Goal: Information Seeking & Learning: Learn about a topic

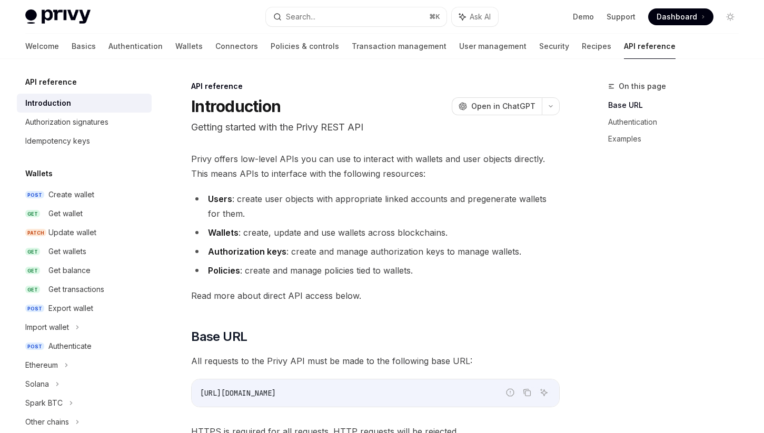
click at [75, 98] on div "Introduction" at bounding box center [85, 103] width 120 height 13
click at [71, 125] on div "Authorization signatures" at bounding box center [66, 122] width 83 height 13
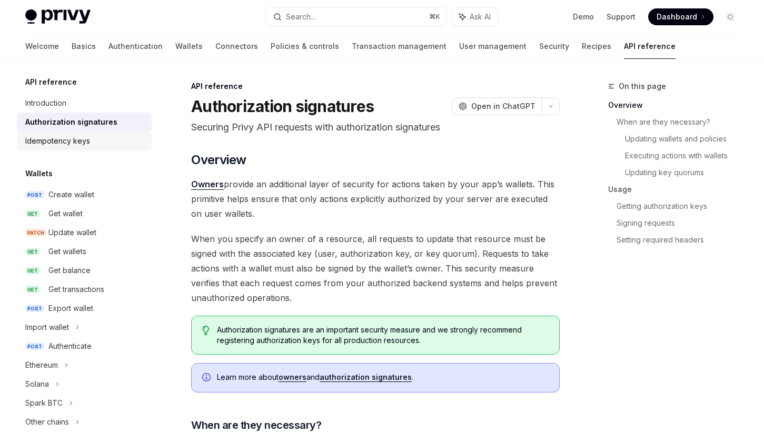
click at [96, 139] on div "Idempotency keys" at bounding box center [85, 141] width 120 height 13
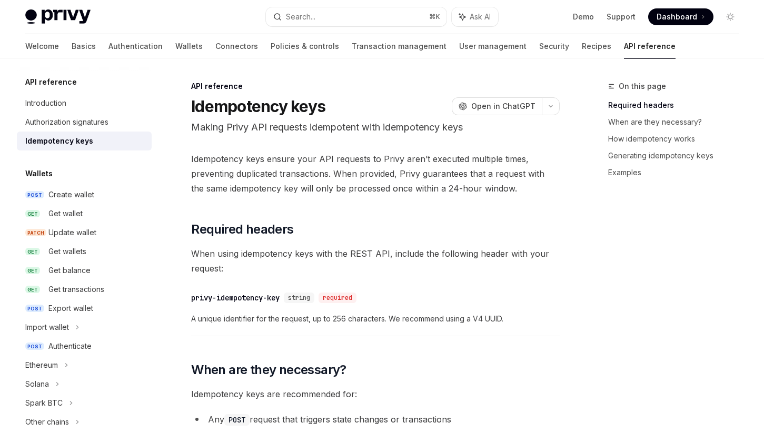
click at [48, 88] on h5 "API reference" at bounding box center [51, 82] width 52 height 13
click at [48, 82] on h5 "API reference" at bounding box center [51, 82] width 52 height 13
click at [72, 45] on link "Basics" at bounding box center [84, 46] width 24 height 25
type textarea "*"
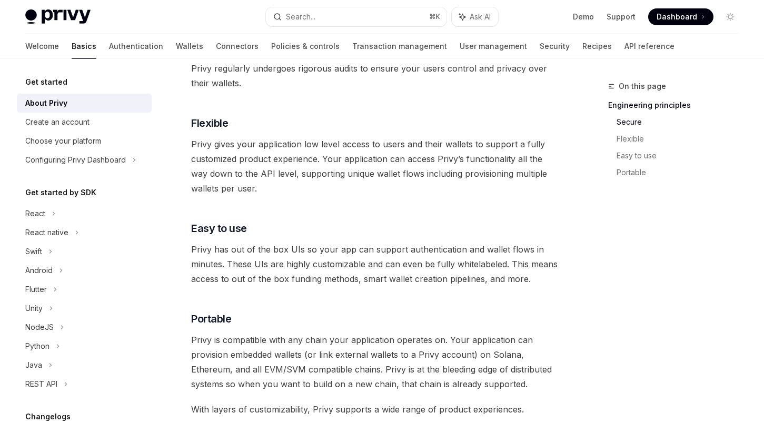
scroll to position [516, 0]
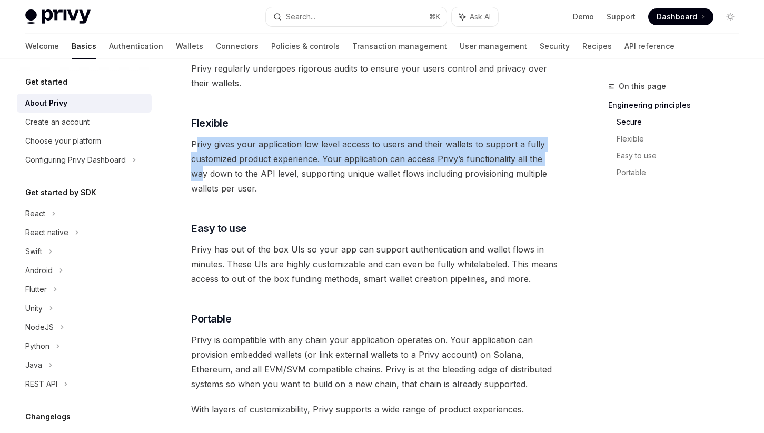
drag, startPoint x: 194, startPoint y: 144, endPoint x: 474, endPoint y: 163, distance: 280.1
click at [555, 158] on span "Privy gives your application low level access to users and their wallets to sup…" at bounding box center [375, 166] width 368 height 59
click at [418, 164] on span "Privy gives your application low level access to users and their wallets to sup…" at bounding box center [375, 166] width 368 height 59
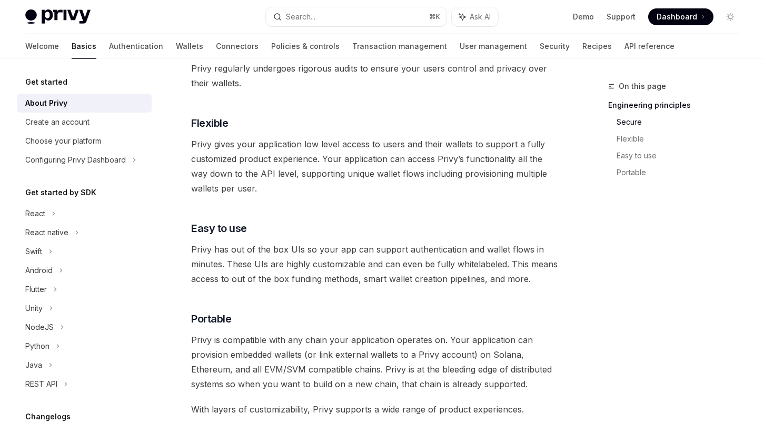
click at [352, 164] on span "Privy gives your application low level access to users and their wallets to sup…" at bounding box center [375, 166] width 368 height 59
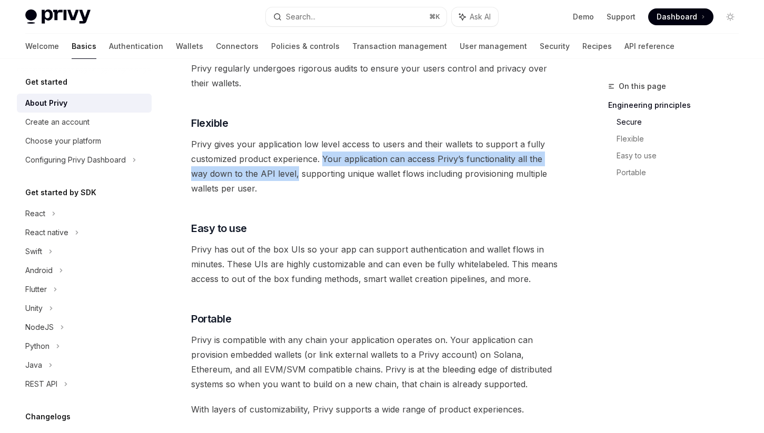
drag, startPoint x: 322, startPoint y: 157, endPoint x: 277, endPoint y: 176, distance: 48.9
click at [277, 176] on span "Privy gives your application low level access to users and their wallets to sup…" at bounding box center [375, 166] width 368 height 59
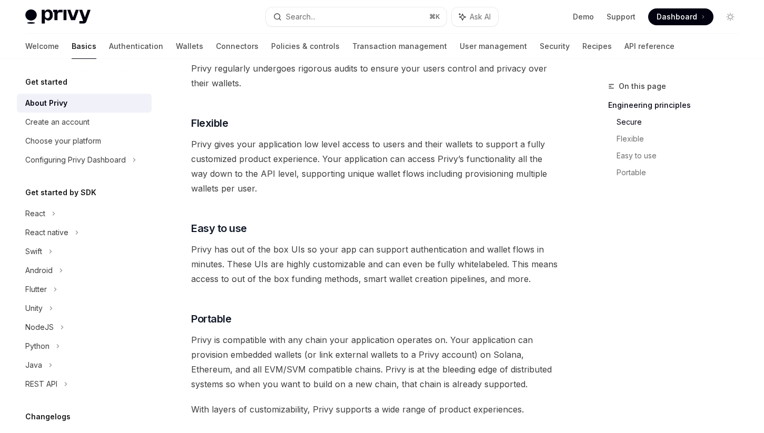
click at [294, 195] on span "Privy gives your application low level access to users and their wallets to sup…" at bounding box center [375, 166] width 368 height 59
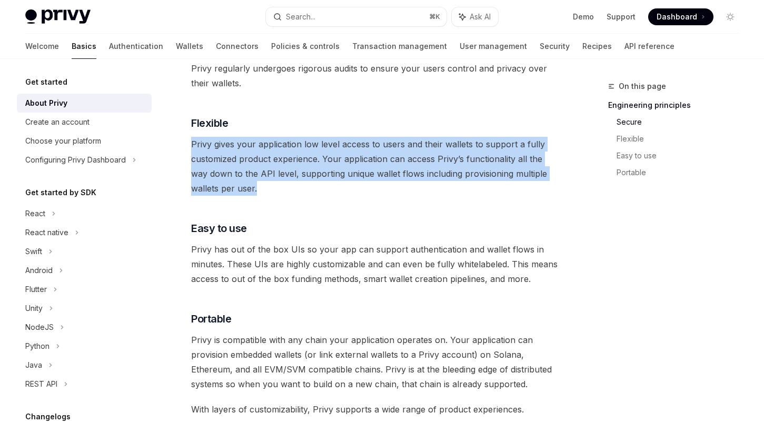
drag, startPoint x: 273, startPoint y: 193, endPoint x: 183, endPoint y: 147, distance: 100.7
click at [183, 147] on div "Get started About Privy OpenAI Open in ChatGPT OpenAI Open in ChatGPT Privy bui…" at bounding box center [277, 208] width 570 height 1289
click at [250, 159] on span "Privy gives your application low level access to users and their wallets to sup…" at bounding box center [375, 166] width 368 height 59
drag, startPoint x: 248, startPoint y: 186, endPoint x: 191, endPoint y: 145, distance: 69.8
click at [191, 145] on span "Privy gives your application low level access to users and their wallets to sup…" at bounding box center [375, 166] width 368 height 59
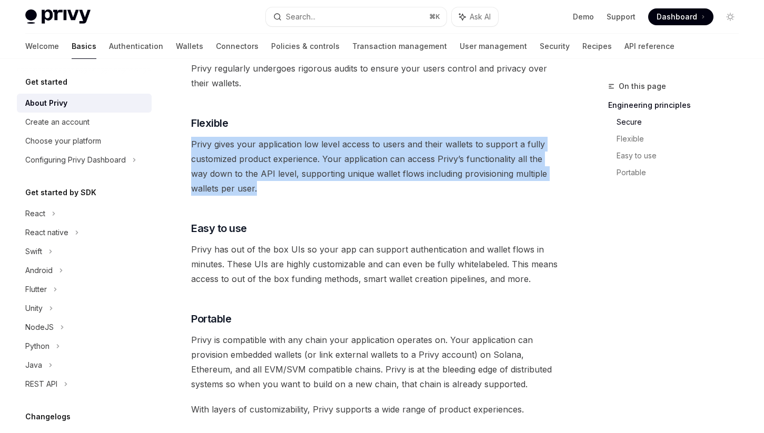
click at [262, 177] on span "Privy gives your application low level access to users and their wallets to sup…" at bounding box center [375, 166] width 368 height 59
drag, startPoint x: 261, startPoint y: 190, endPoint x: 194, endPoint y: 145, distance: 81.1
click at [194, 145] on span "Privy gives your application low level access to users and their wallets to sup…" at bounding box center [375, 166] width 368 height 59
click at [237, 161] on span "Privy gives your application low level access to users and their wallets to sup…" at bounding box center [375, 166] width 368 height 59
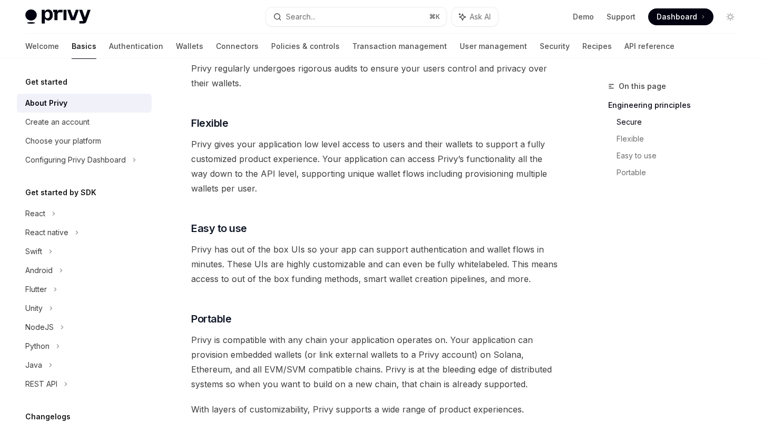
click at [236, 182] on span "Privy gives your application low level access to users and their wallets to sup…" at bounding box center [375, 166] width 368 height 59
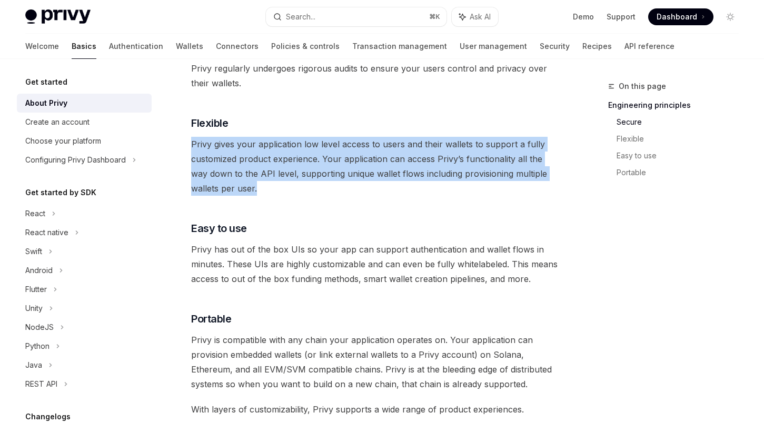
drag, startPoint x: 252, startPoint y: 195, endPoint x: 186, endPoint y: 138, distance: 86.5
click at [186, 138] on div "Get started About Privy OpenAI Open in ChatGPT OpenAI Open in ChatGPT Privy bui…" at bounding box center [277, 208] width 570 height 1289
drag, startPoint x: 245, startPoint y: 164, endPoint x: 248, endPoint y: 172, distance: 8.8
click at [246, 164] on span "Privy gives your application low level access to users and their wallets to sup…" at bounding box center [375, 166] width 368 height 59
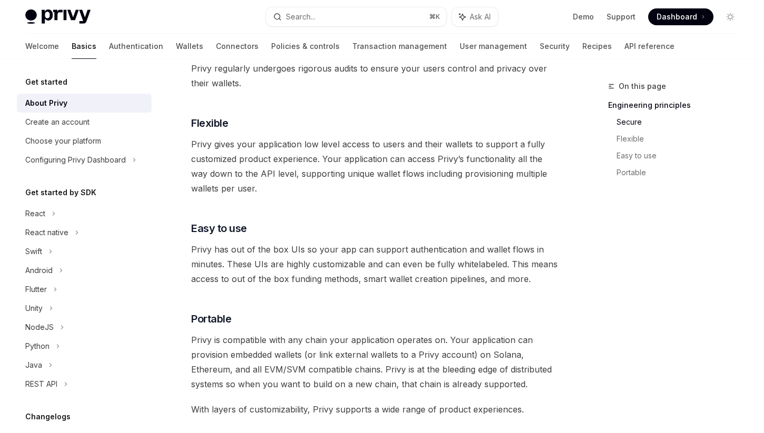
click at [258, 186] on span "Privy gives your application low level access to users and their wallets to sup…" at bounding box center [375, 166] width 368 height 59
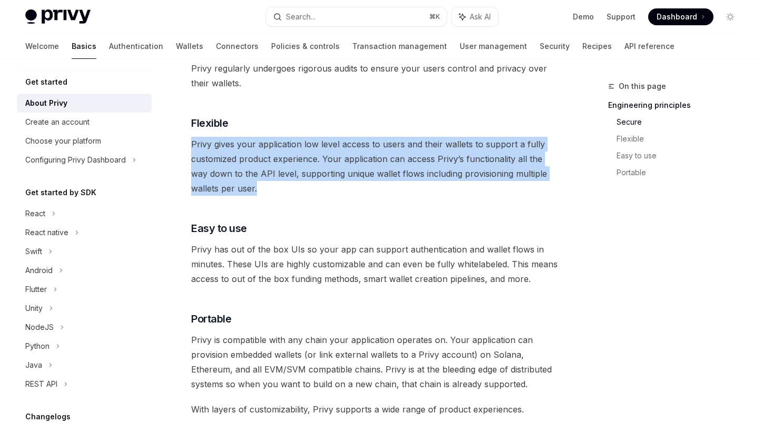
drag, startPoint x: 257, startPoint y: 189, endPoint x: 180, endPoint y: 145, distance: 88.9
click at [180, 145] on div "Get started About Privy OpenAI Open in ChatGPT OpenAI Open in ChatGPT Privy bui…" at bounding box center [277, 208] width 570 height 1289
click at [246, 160] on span "Privy gives your application low level access to users and their wallets to sup…" at bounding box center [375, 166] width 368 height 59
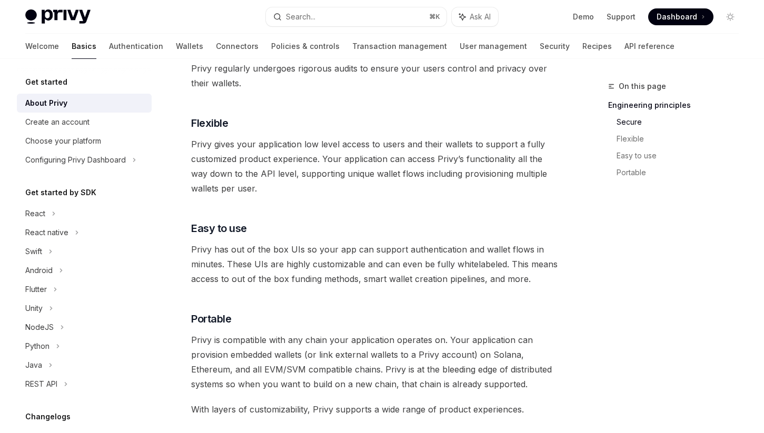
click at [258, 182] on span "Privy gives your application low level access to users and their wallets to sup…" at bounding box center [375, 166] width 368 height 59
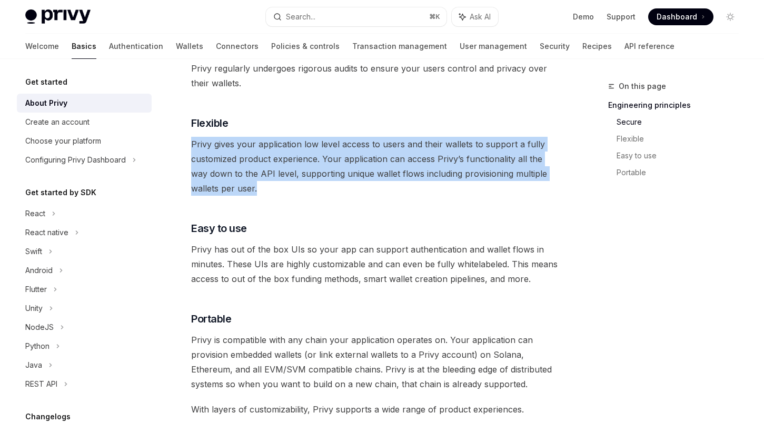
drag, startPoint x: 254, startPoint y: 186, endPoint x: 187, endPoint y: 142, distance: 80.3
click at [187, 142] on div "Get started About Privy OpenAI Open in ChatGPT OpenAI Open in ChatGPT Privy bui…" at bounding box center [277, 208] width 570 height 1289
click at [269, 173] on span "Privy gives your application low level access to users and their wallets to sup…" at bounding box center [375, 166] width 368 height 59
drag, startPoint x: 278, startPoint y: 190, endPoint x: 200, endPoint y: 146, distance: 88.8
click at [200, 146] on span "Privy gives your application low level access to users and their wallets to sup…" at bounding box center [375, 166] width 368 height 59
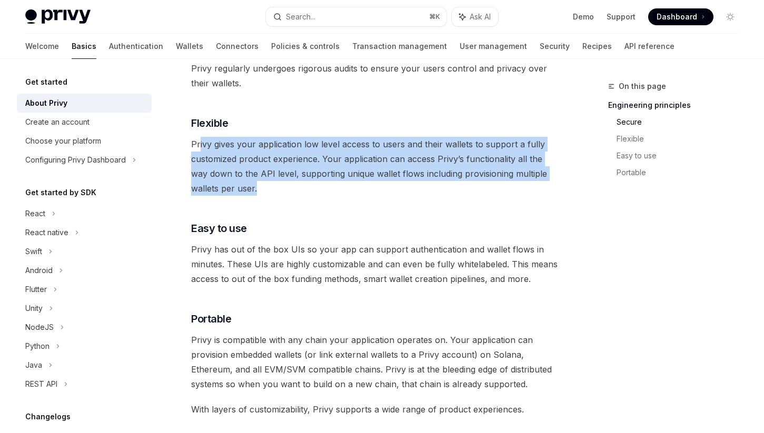
click at [294, 169] on span "Privy gives your application low level access to users and their wallets to sup…" at bounding box center [375, 166] width 368 height 59
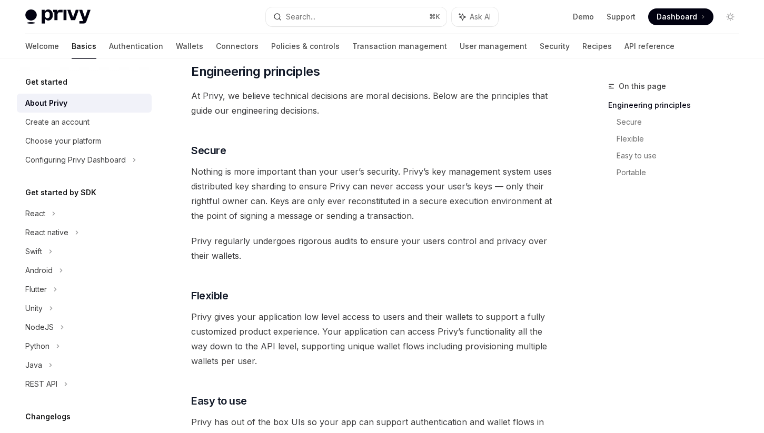
scroll to position [366, 0]
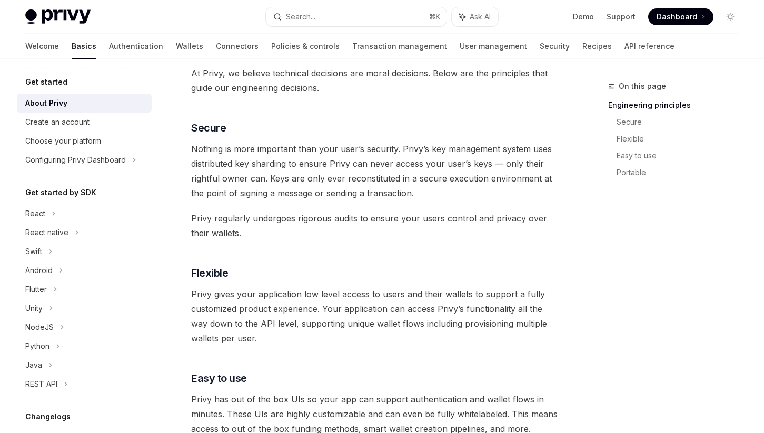
click at [428, 242] on div "Privy builds authentication and wallet infrastructure to enable better products…" at bounding box center [375, 307] width 368 height 1080
click at [429, 238] on span "Privy regularly undergoes rigorous audits to ensure your users control and priv…" at bounding box center [375, 225] width 368 height 29
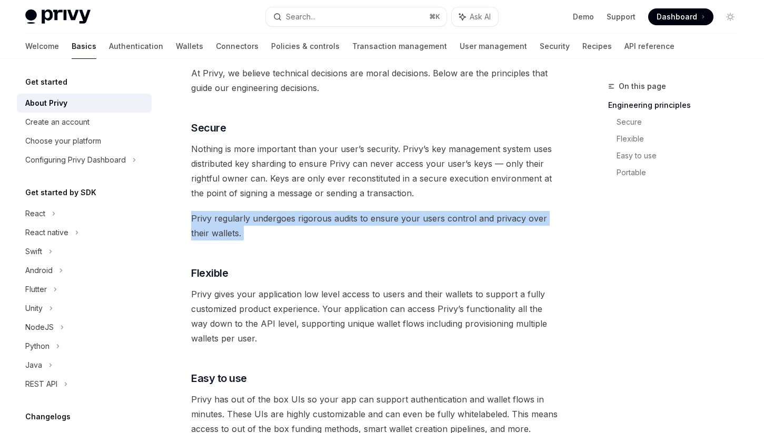
click at [429, 238] on span "Privy regularly undergoes rigorous audits to ensure your users control and priv…" at bounding box center [375, 225] width 368 height 29
click at [430, 235] on span "Privy regularly undergoes rigorous audits to ensure your users control and priv…" at bounding box center [375, 225] width 368 height 29
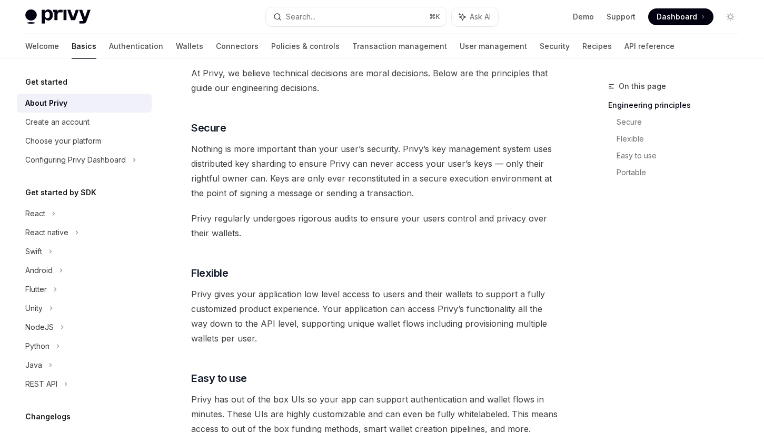
click at [430, 235] on span "Privy regularly undergoes rigorous audits to ensure your users control and priv…" at bounding box center [375, 225] width 368 height 29
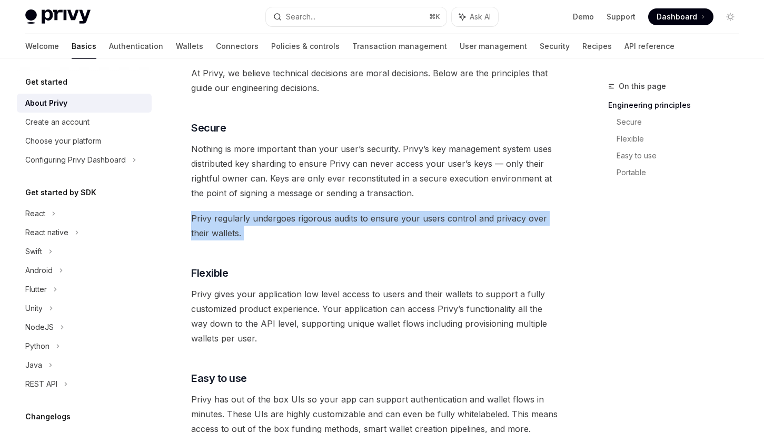
click at [430, 235] on span "Privy regularly undergoes rigorous audits to ensure your users control and priv…" at bounding box center [375, 225] width 368 height 29
click at [430, 233] on span "Privy regularly undergoes rigorous audits to ensure your users control and priv…" at bounding box center [375, 225] width 368 height 29
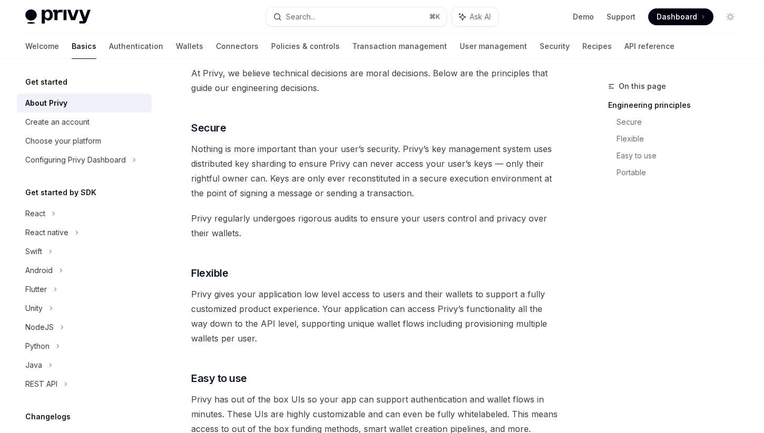
click at [430, 233] on span "Privy regularly undergoes rigorous audits to ensure your users control and priv…" at bounding box center [375, 225] width 368 height 29
click at [430, 229] on span "Privy regularly undergoes rigorous audits to ensure your users control and priv…" at bounding box center [375, 225] width 368 height 29
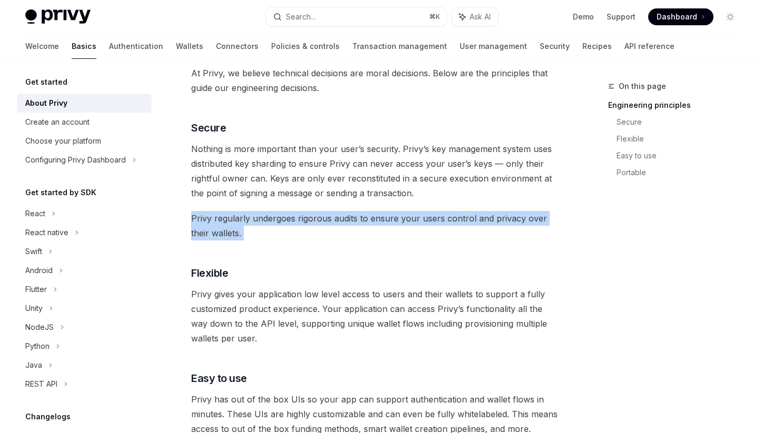
click at [430, 229] on span "Privy regularly undergoes rigorous audits to ensure your users control and priv…" at bounding box center [375, 225] width 368 height 29
click at [436, 239] on span "Privy regularly undergoes rigorous audits to ensure your users control and priv…" at bounding box center [375, 225] width 368 height 29
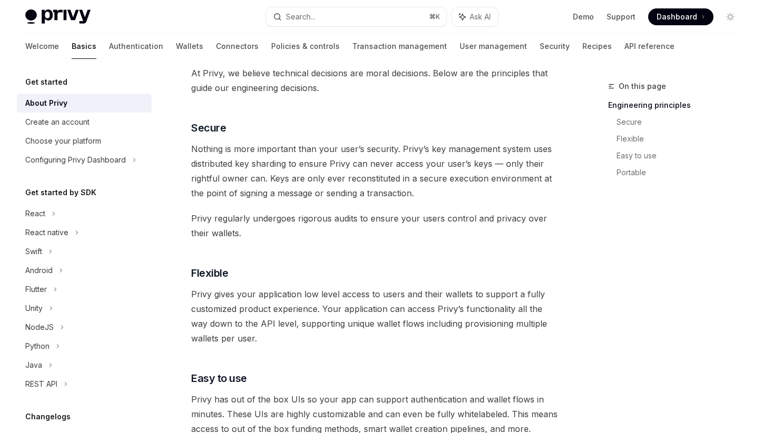
click at [435, 234] on span "Privy regularly undergoes rigorous audits to ensure your users control and priv…" at bounding box center [375, 225] width 368 height 29
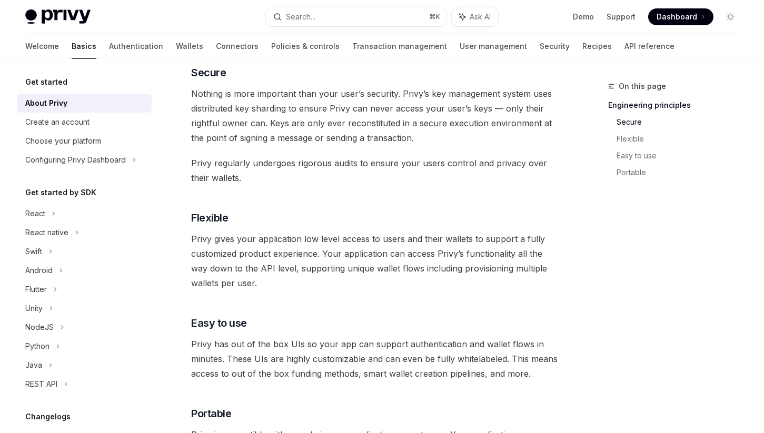
scroll to position [424, 0]
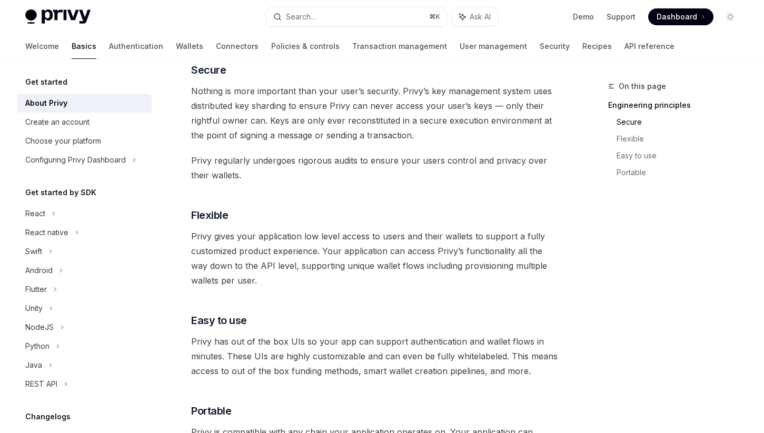
click at [425, 287] on span "Privy gives your application low level access to users and their wallets to sup…" at bounding box center [375, 258] width 368 height 59
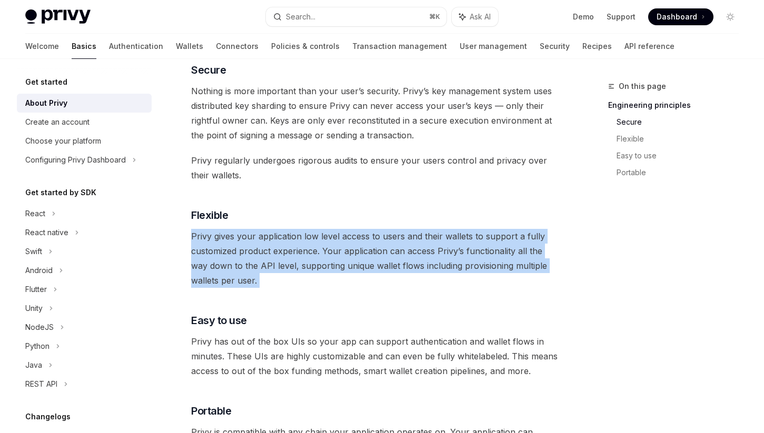
click at [425, 287] on span "Privy gives your application low level access to users and their wallets to sup…" at bounding box center [375, 258] width 368 height 59
click at [424, 283] on span "Privy gives your application low level access to users and their wallets to sup…" at bounding box center [375, 258] width 368 height 59
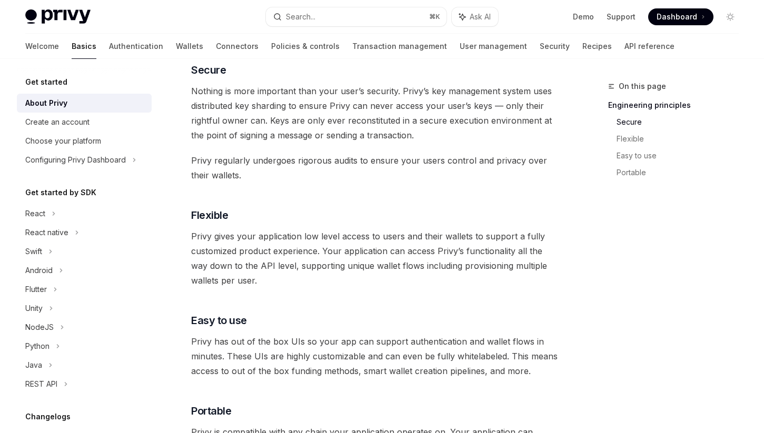
click at [424, 283] on span "Privy gives your application low level access to users and their wallets to sup…" at bounding box center [375, 258] width 368 height 59
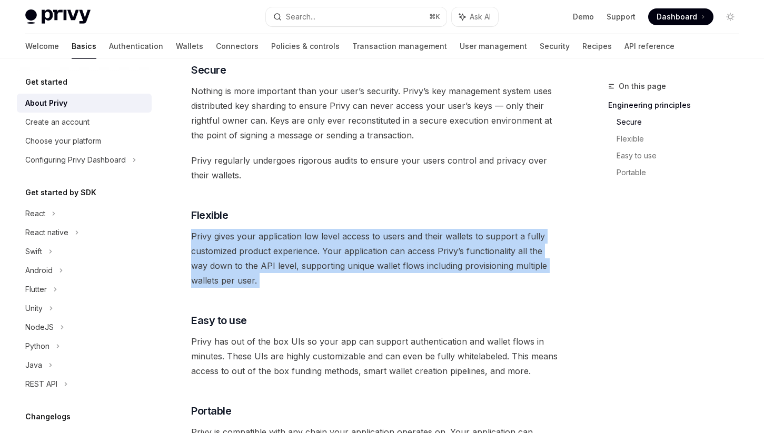
click at [424, 283] on span "Privy gives your application low level access to users and their wallets to sup…" at bounding box center [375, 258] width 368 height 59
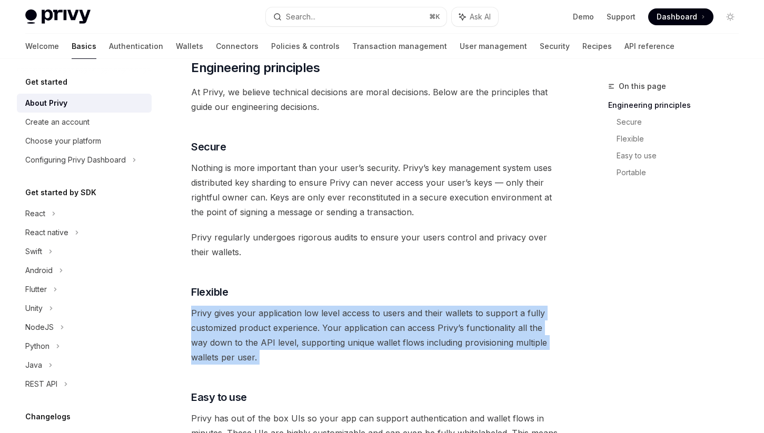
scroll to position [345, 0]
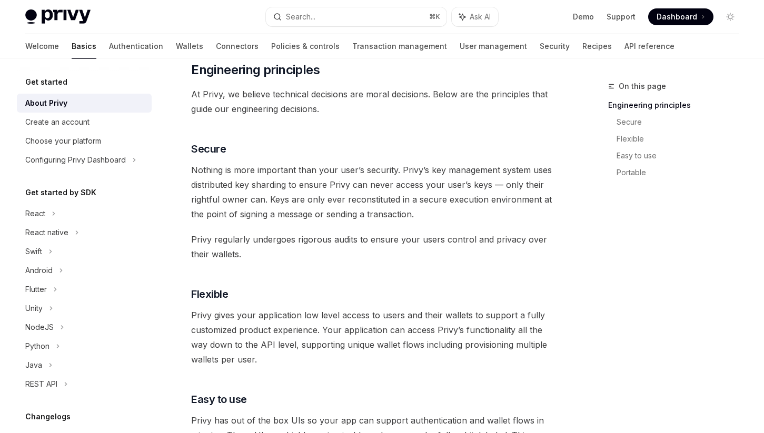
click at [405, 243] on span "Privy regularly undergoes rigorous audits to ensure your users control and priv…" at bounding box center [375, 246] width 368 height 29
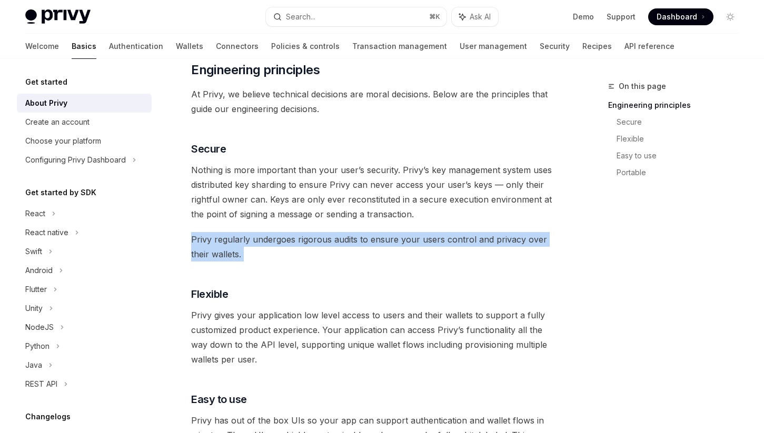
click at [405, 243] on span "Privy regularly undergoes rigorous audits to ensure your users control and priv…" at bounding box center [375, 246] width 368 height 29
click at [415, 260] on span "Privy regularly undergoes rigorous audits to ensure your users control and priv…" at bounding box center [375, 246] width 368 height 29
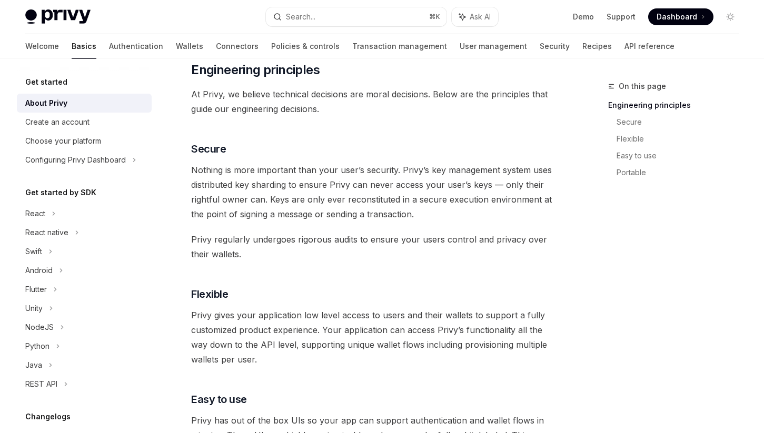
click at [415, 260] on span "Privy regularly undergoes rigorous audits to ensure your users control and priv…" at bounding box center [375, 246] width 368 height 29
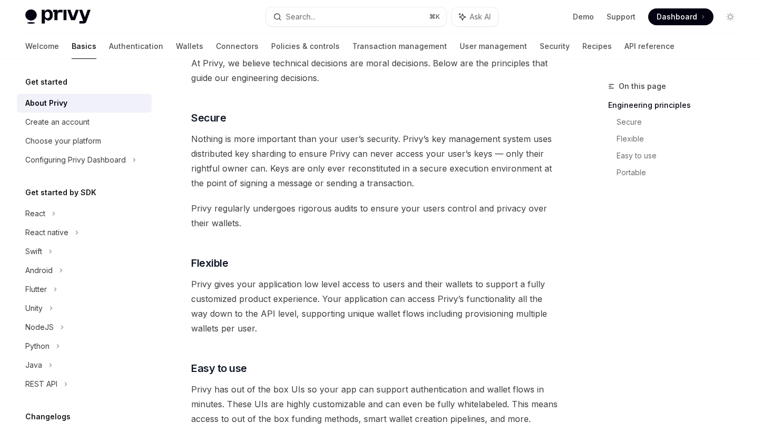
scroll to position [377, 0]
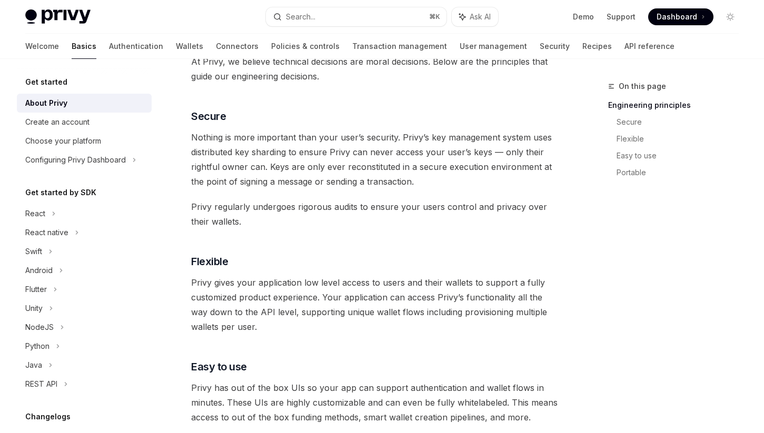
click at [403, 315] on span "Privy gives your application low level access to users and their wallets to sup…" at bounding box center [375, 304] width 368 height 59
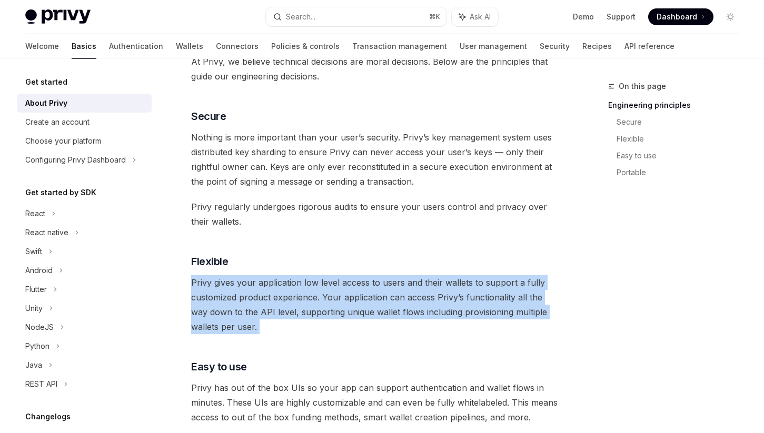
click at [403, 315] on span "Privy gives your application low level access to users and their wallets to sup…" at bounding box center [375, 304] width 368 height 59
click at [408, 333] on span "Privy gives your application low level access to users and their wallets to sup…" at bounding box center [375, 304] width 368 height 59
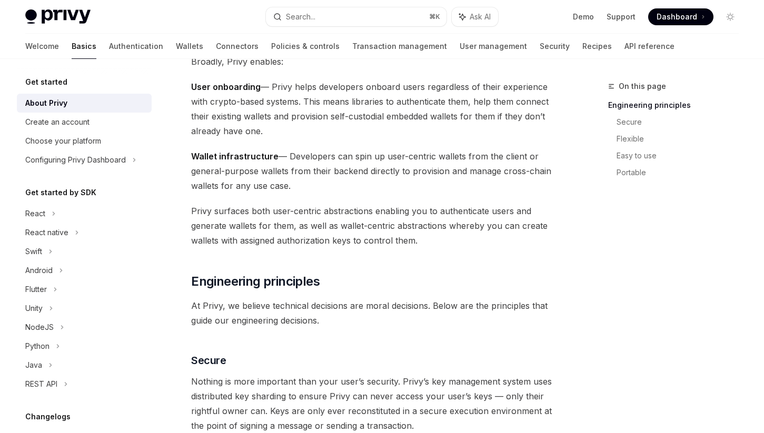
scroll to position [134, 0]
